Goal: Navigation & Orientation: Find specific page/section

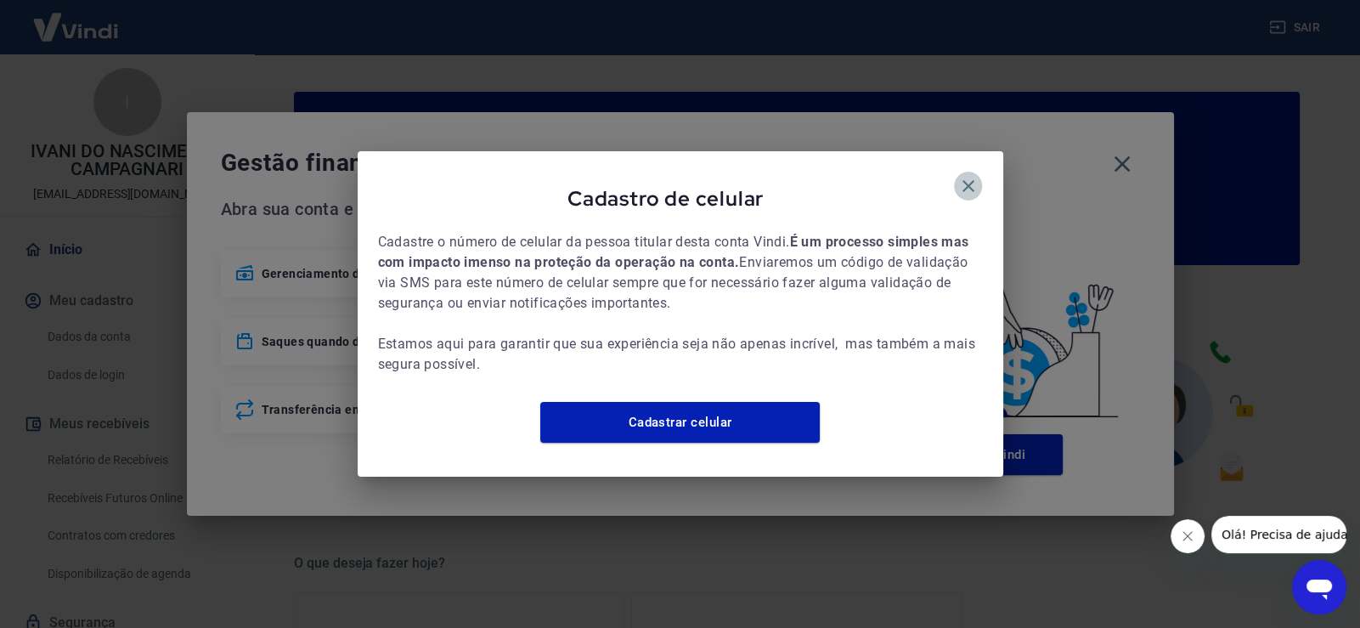
click at [967, 180] on icon "button" at bounding box center [969, 186] width 12 height 12
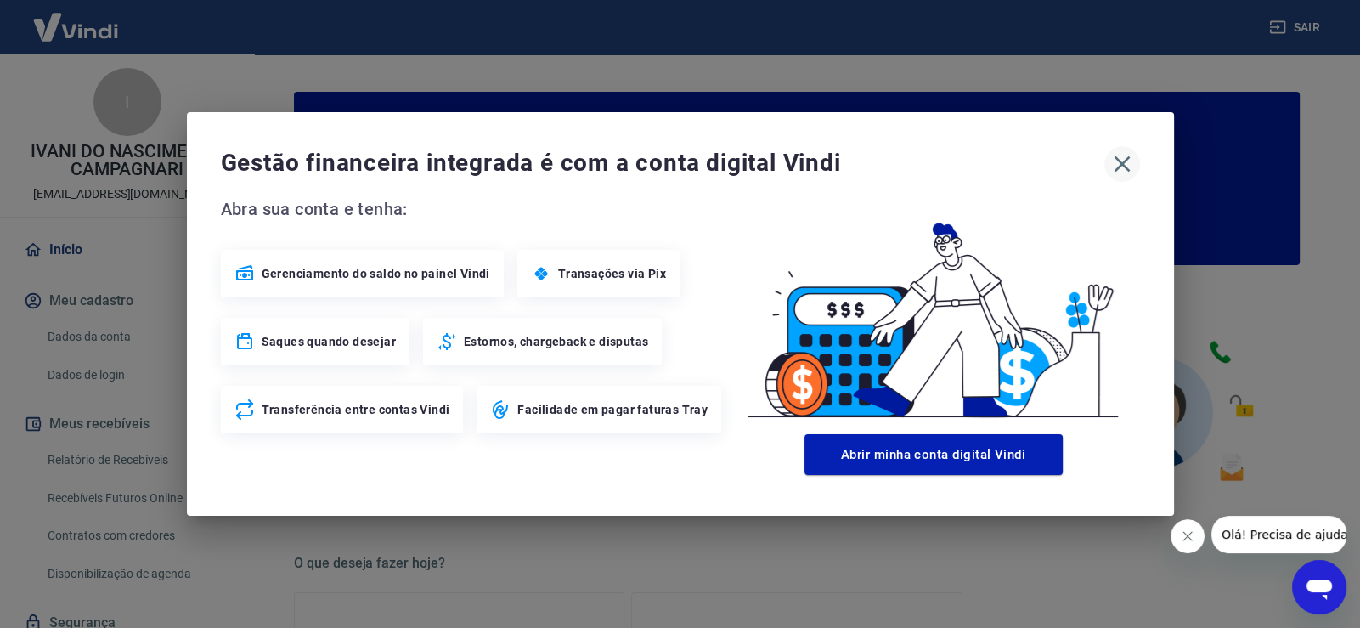
click at [1129, 165] on icon "button" at bounding box center [1122, 163] width 27 height 27
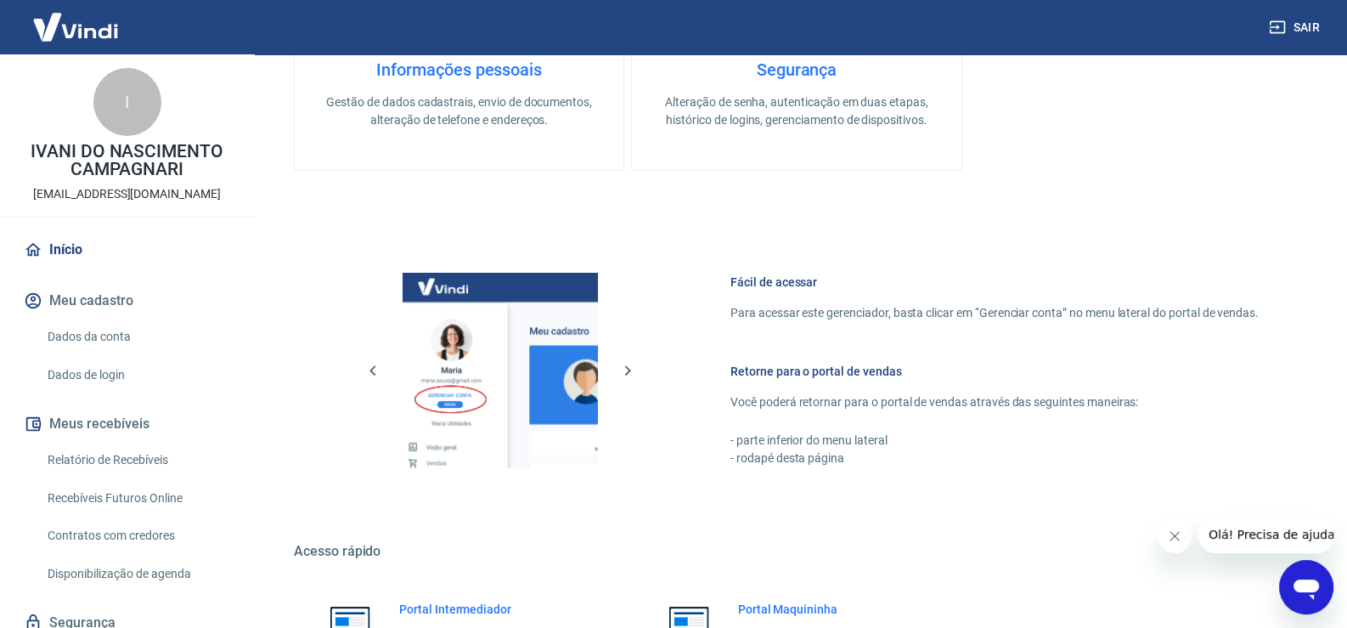
scroll to position [871, 0]
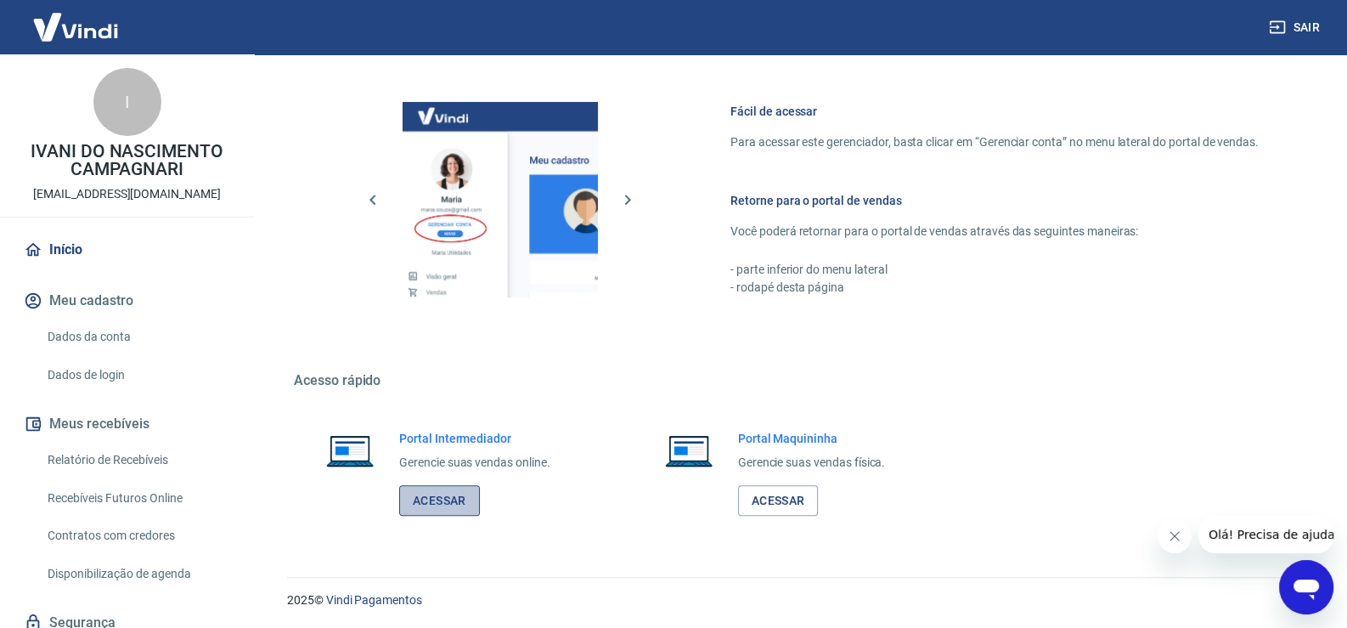
click at [408, 505] on link "Acessar" at bounding box center [439, 500] width 81 height 31
